Goal: Task Accomplishment & Management: Use online tool/utility

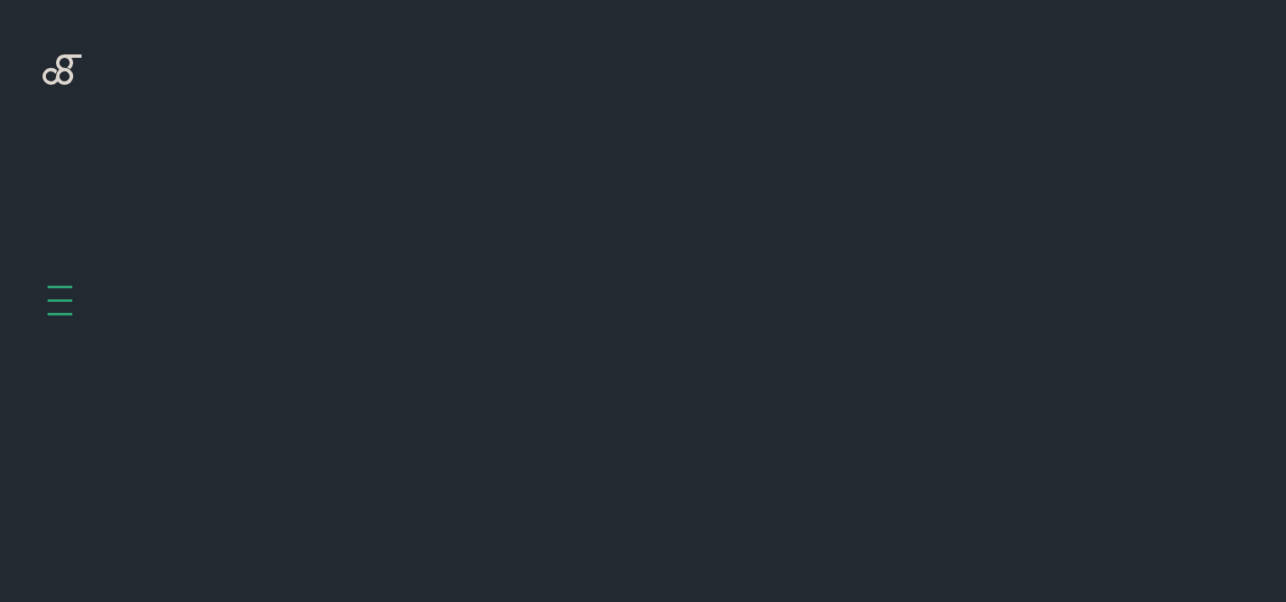
scroll to position [678, 0]
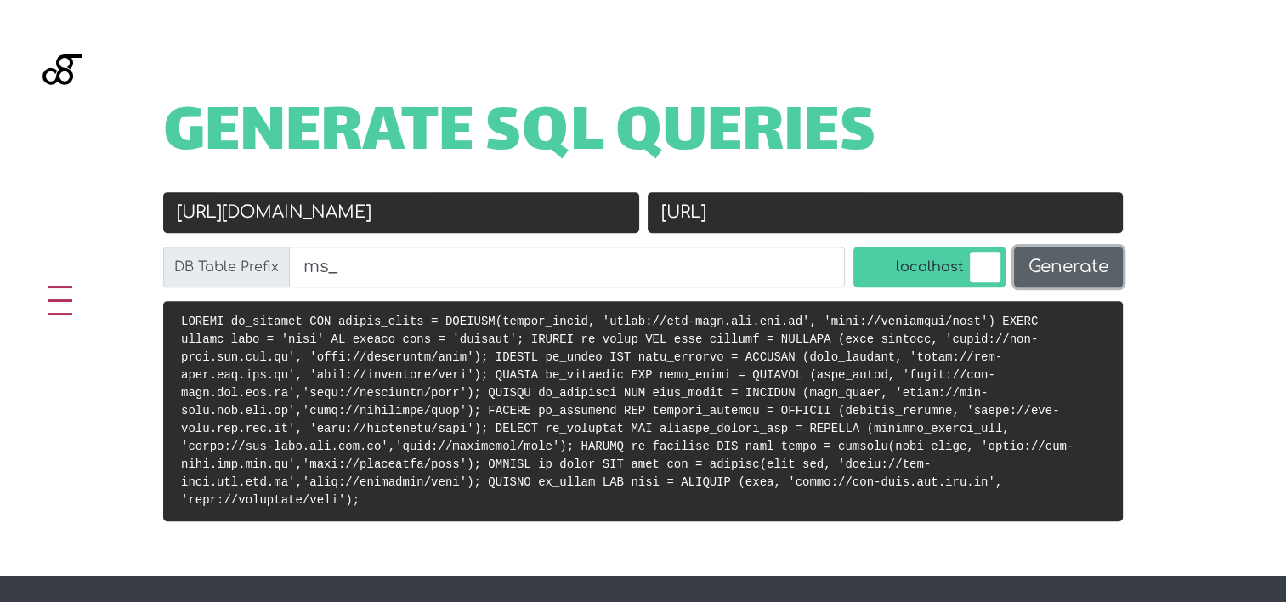
click at [1078, 252] on button "Generate" at bounding box center [1068, 266] width 109 height 41
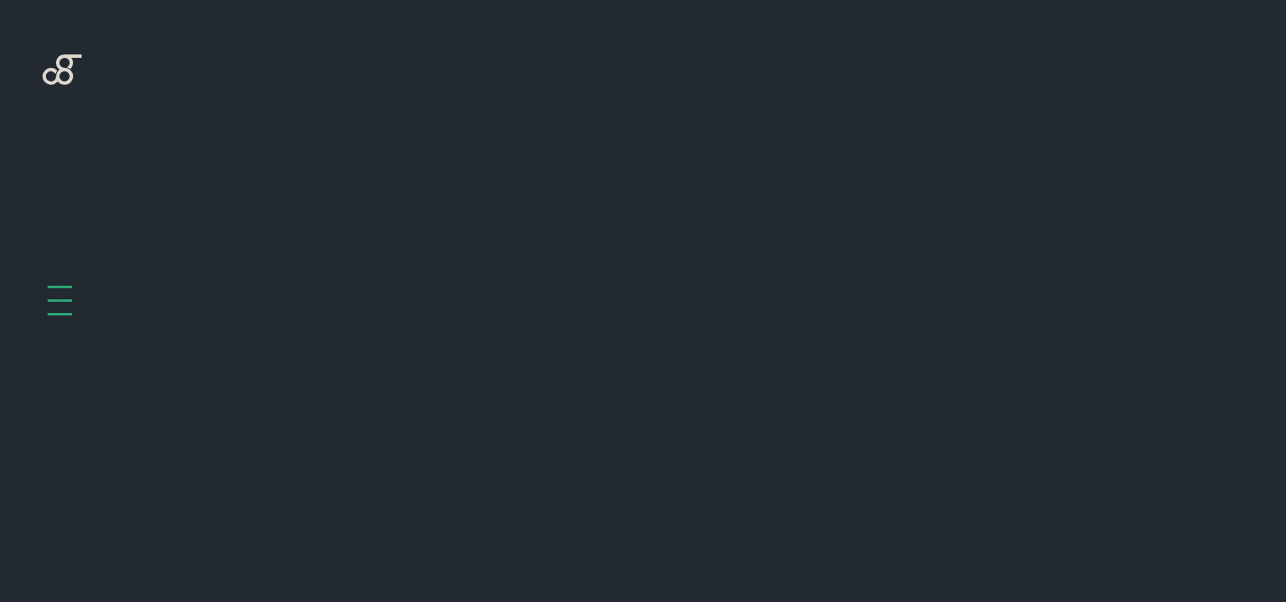
scroll to position [678, 0]
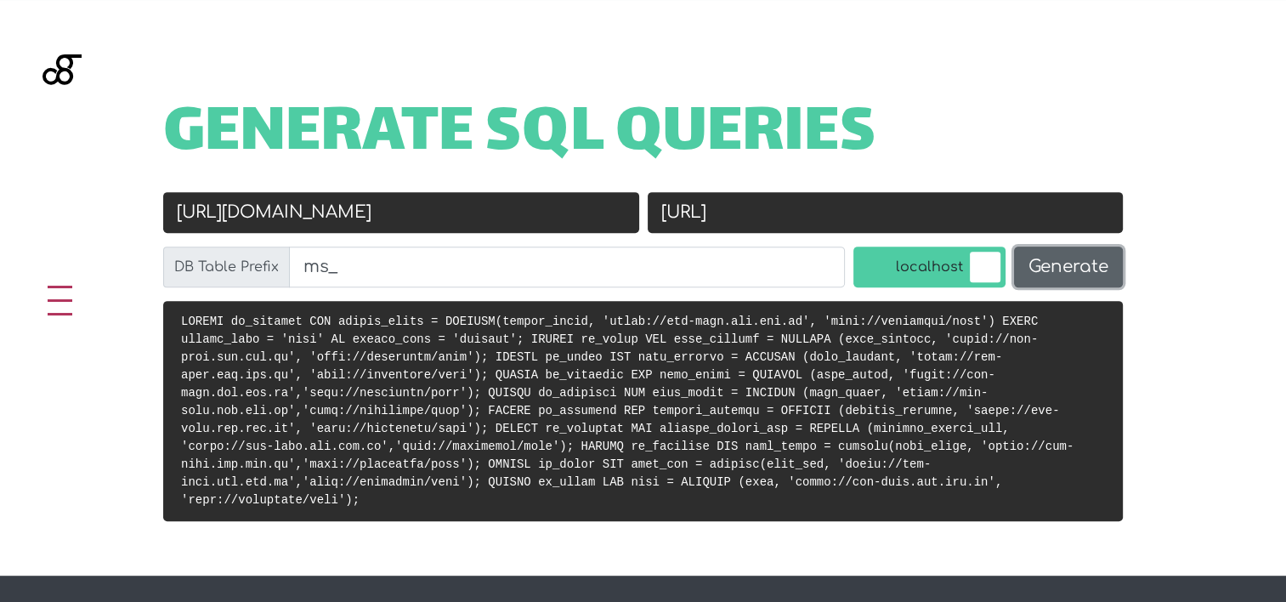
click at [1049, 267] on button "Generate" at bounding box center [1068, 266] width 109 height 41
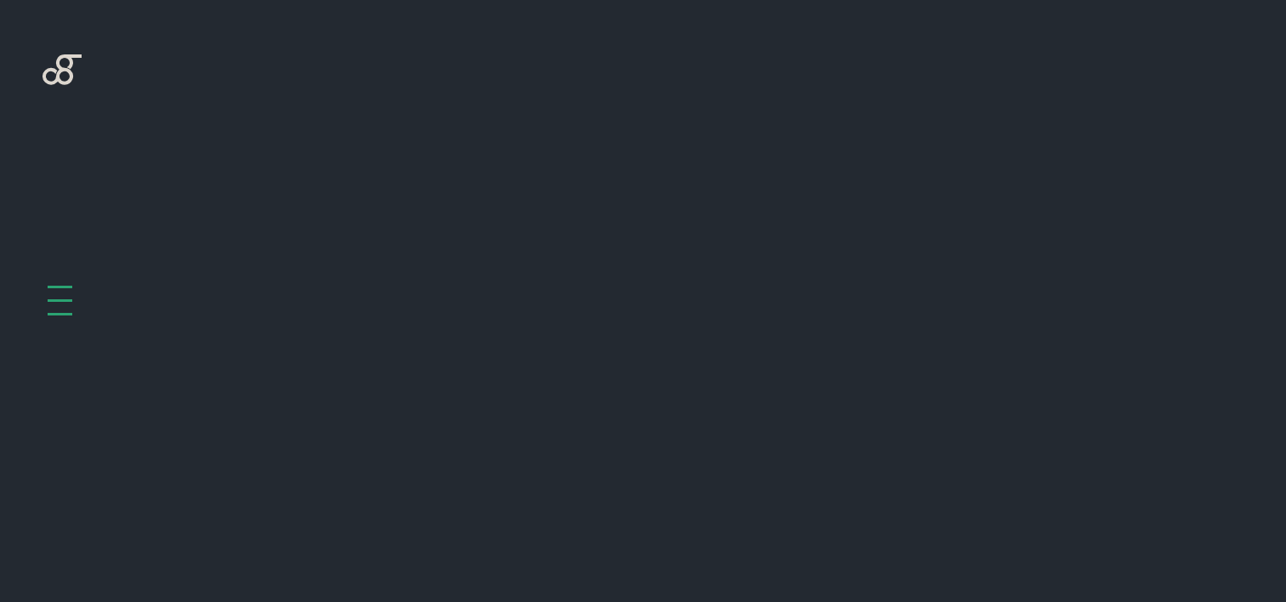
scroll to position [678, 0]
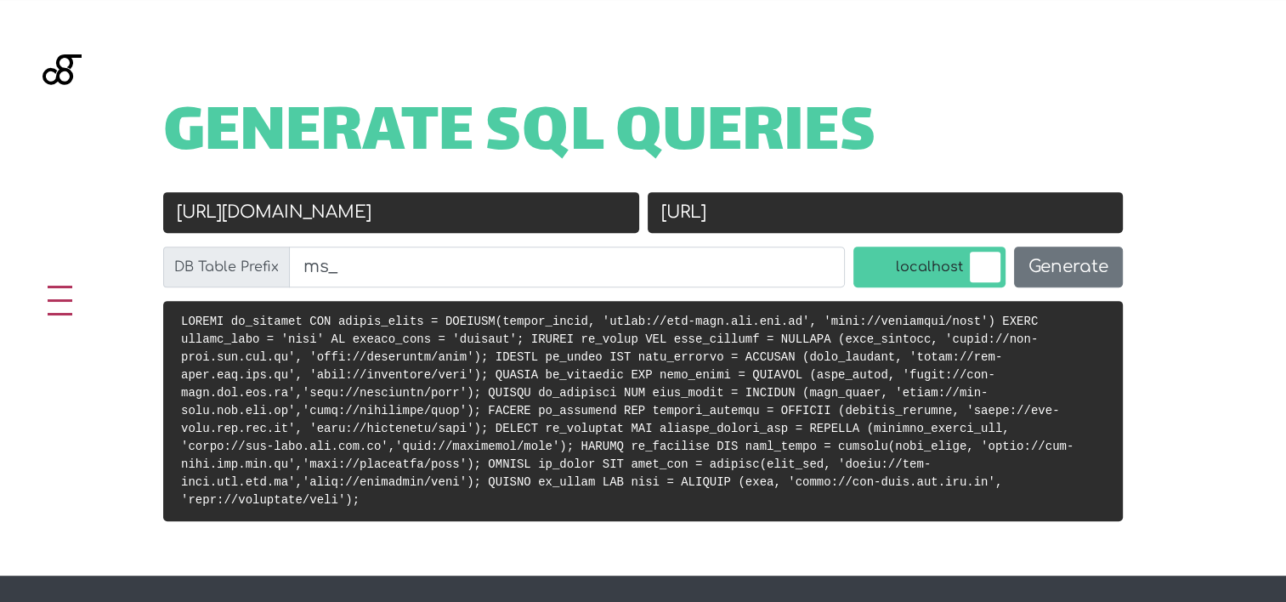
click at [555, 375] on code at bounding box center [627, 410] width 892 height 192
click at [769, 214] on input "[URL]" at bounding box center [885, 212] width 476 height 41
